Goal: Book appointment/travel/reservation

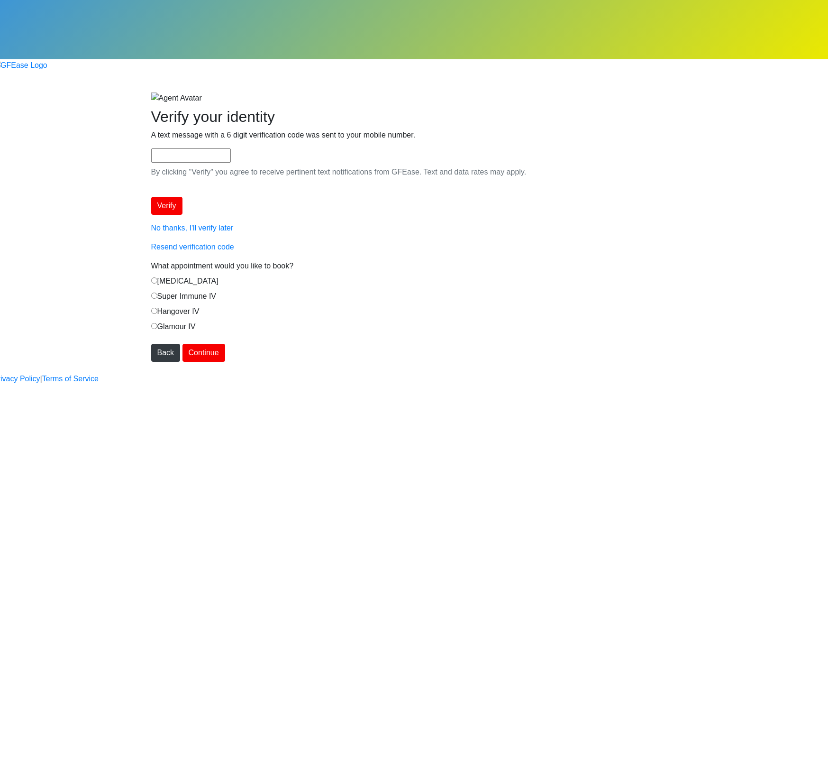
click at [219, 276] on label "[MEDICAL_DATA]" at bounding box center [184, 281] width 67 height 11
click at [276, 362] on div "Begin your FREE virtual smile assessment! Where should we email your consultati…" at bounding box center [414, 227] width 541 height 270
